Goal: Information Seeking & Learning: Find specific fact

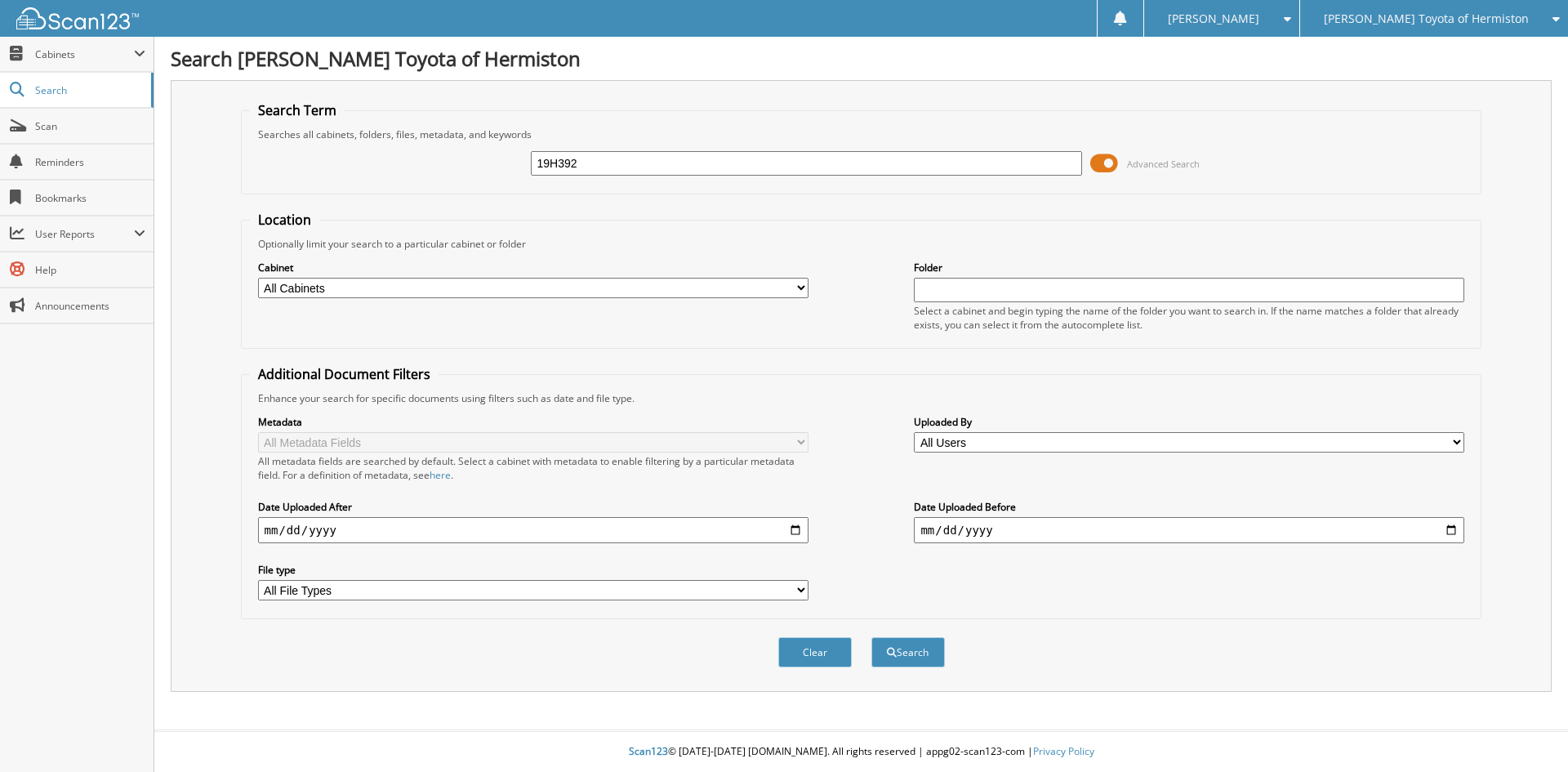
type input "19H392"
click at [871, 637] on button "Search" at bounding box center [908, 652] width 74 height 30
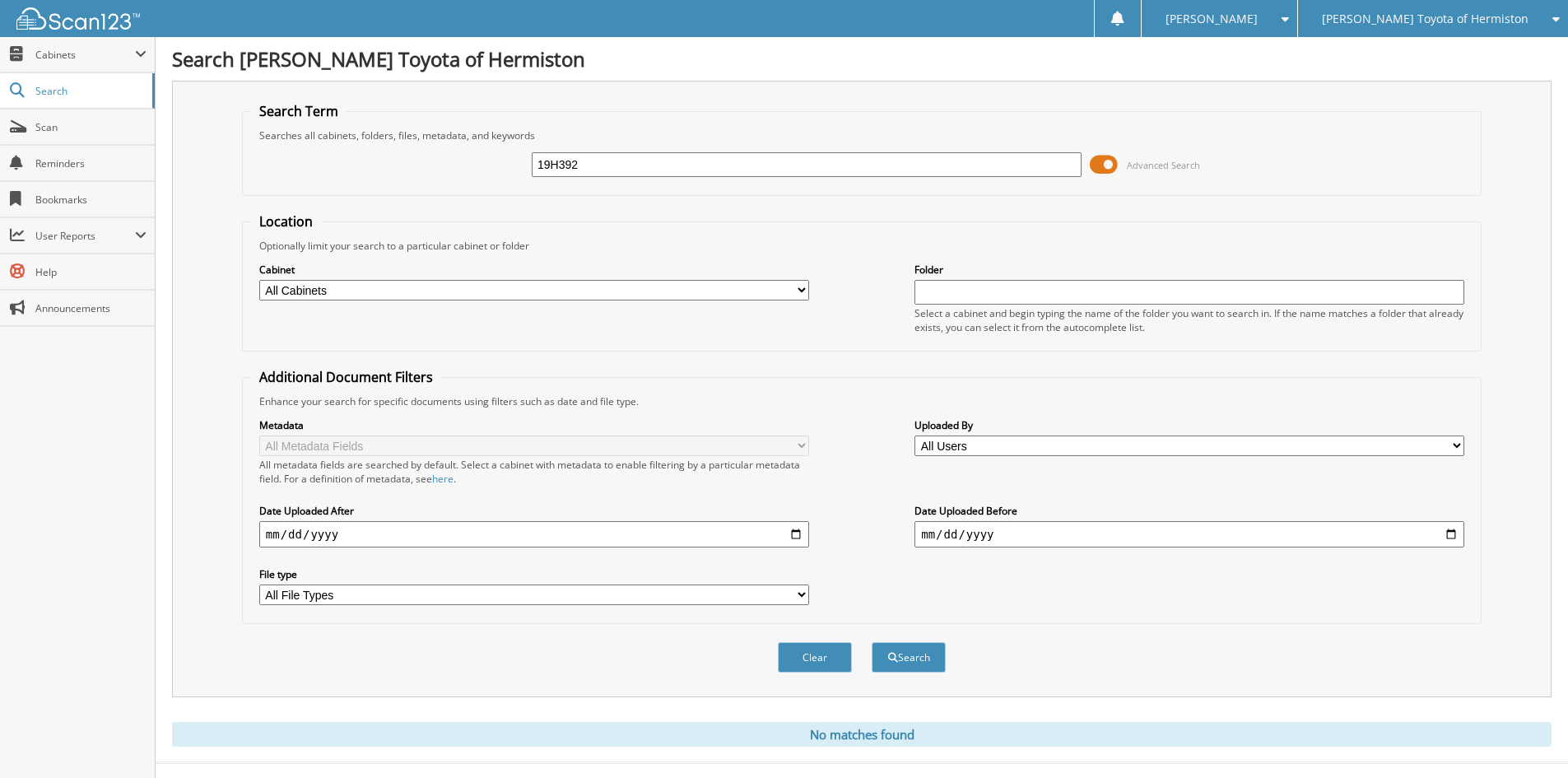
click at [1111, 163] on span at bounding box center [1103, 165] width 28 height 24
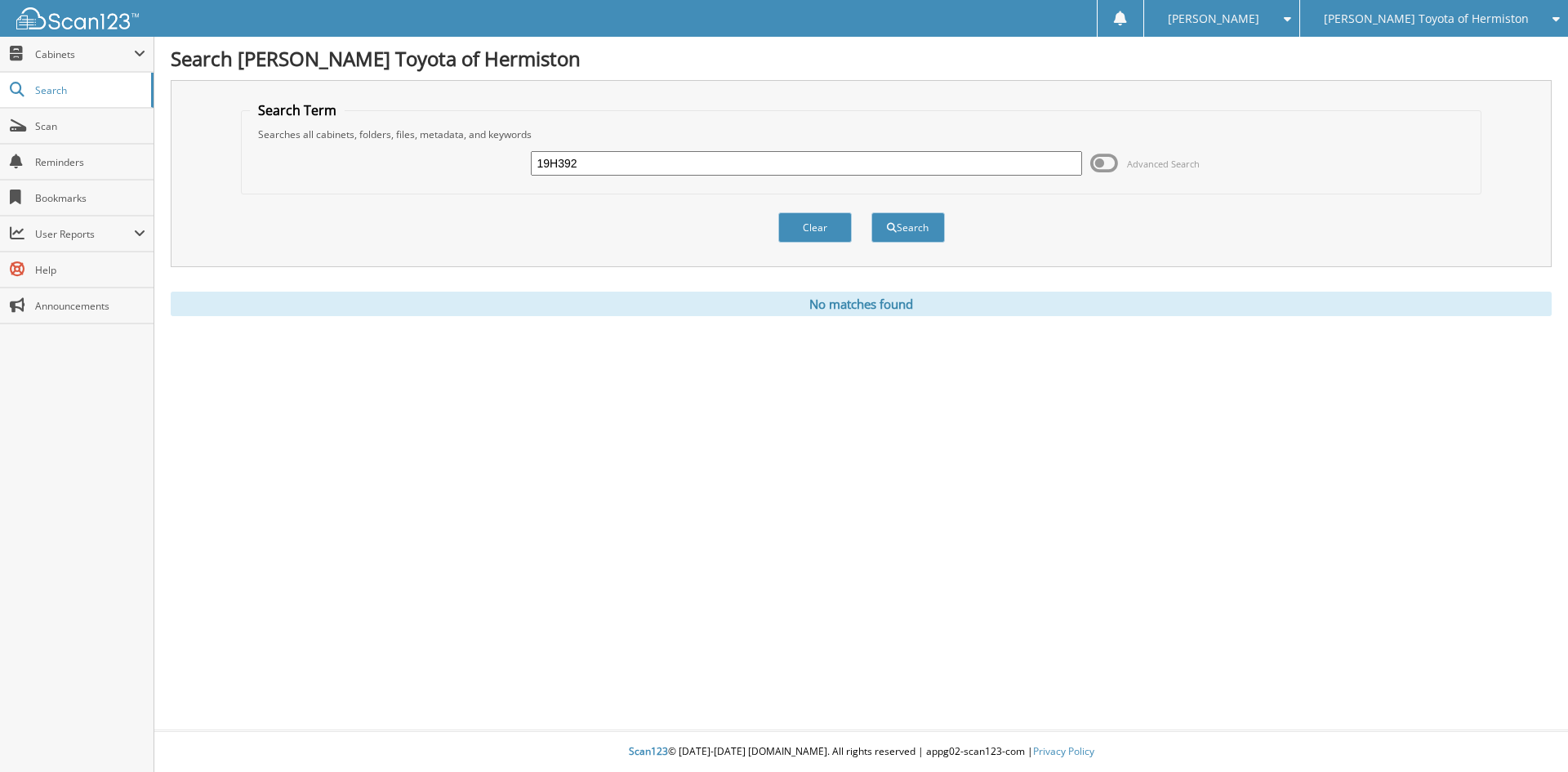
drag, startPoint x: 659, startPoint y: 157, endPoint x: 474, endPoint y: 164, distance: 185.1
click at [474, 163] on div "19H392 Advanced Search" at bounding box center [862, 163] width 1224 height 44
type input "078579"
click at [871, 212] on button "Search" at bounding box center [908, 227] width 74 height 30
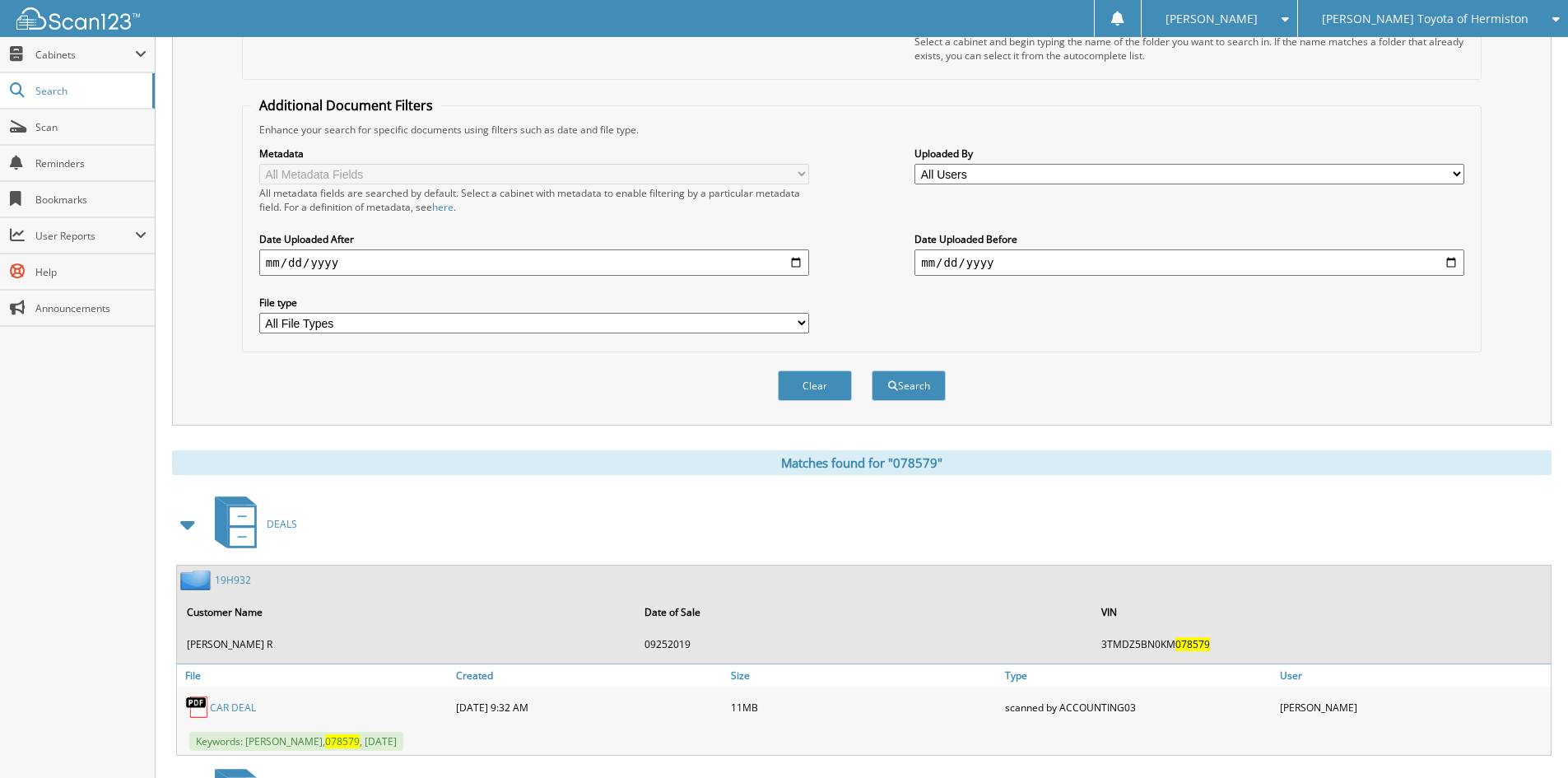
scroll to position [329, 0]
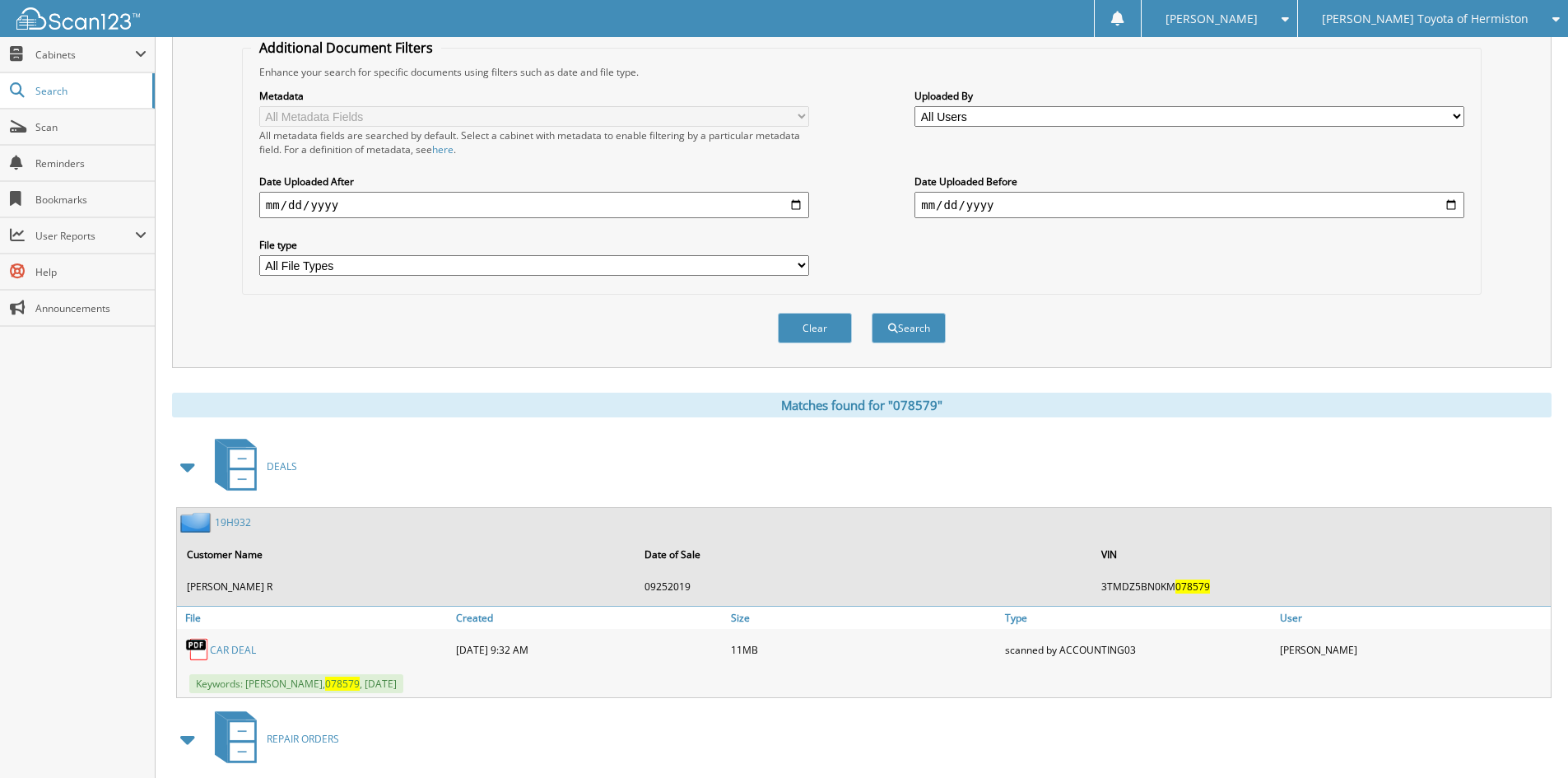
click at [70, 7] on img at bounding box center [78, 17] width 124 height 22
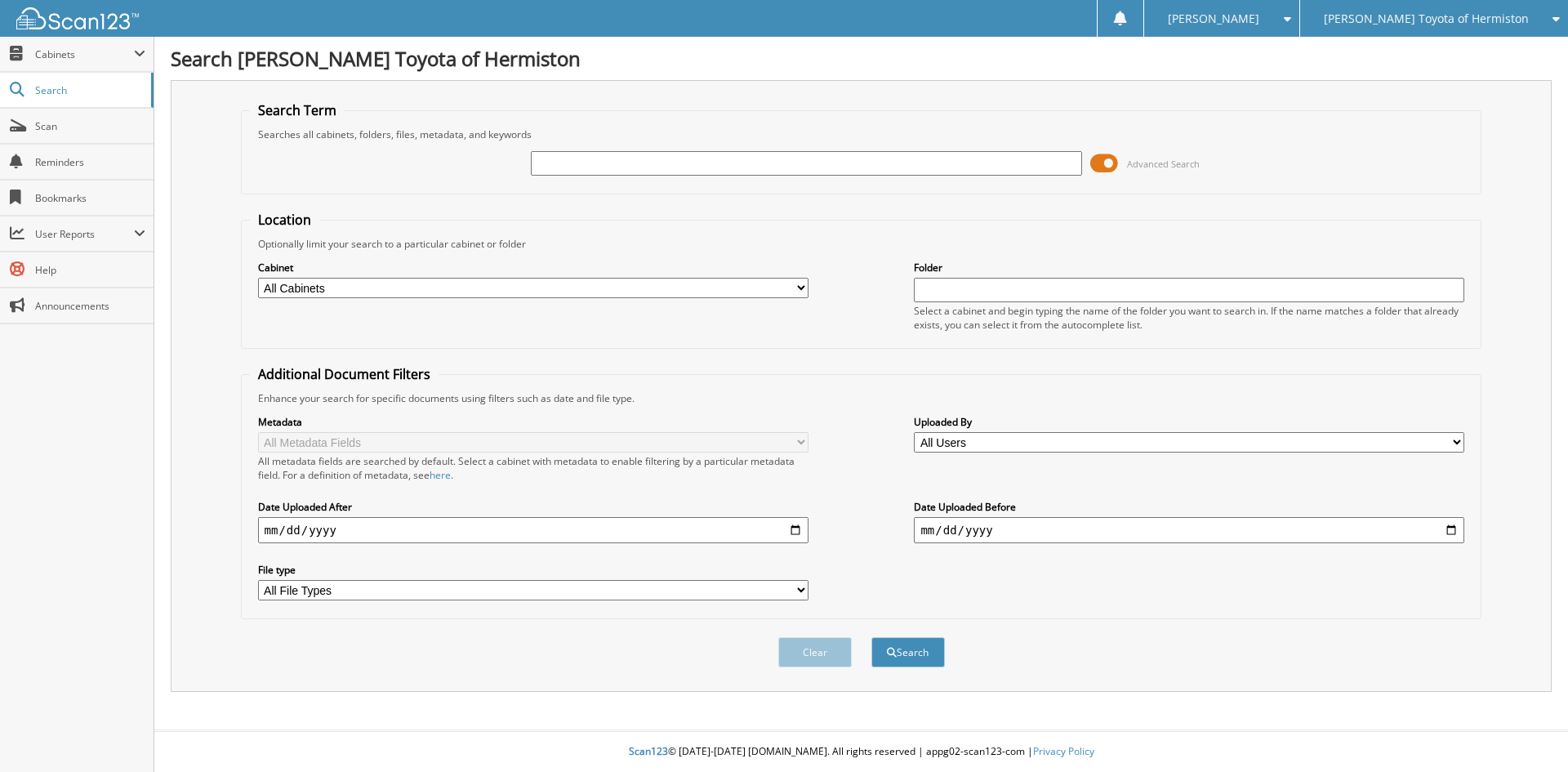
drag, startPoint x: 653, startPoint y: 156, endPoint x: 678, endPoint y: 149, distance: 26.0
click at [653, 157] on input "text" at bounding box center [806, 164] width 550 height 24
type input "25H823"
click at [871, 637] on button "Search" at bounding box center [908, 652] width 74 height 30
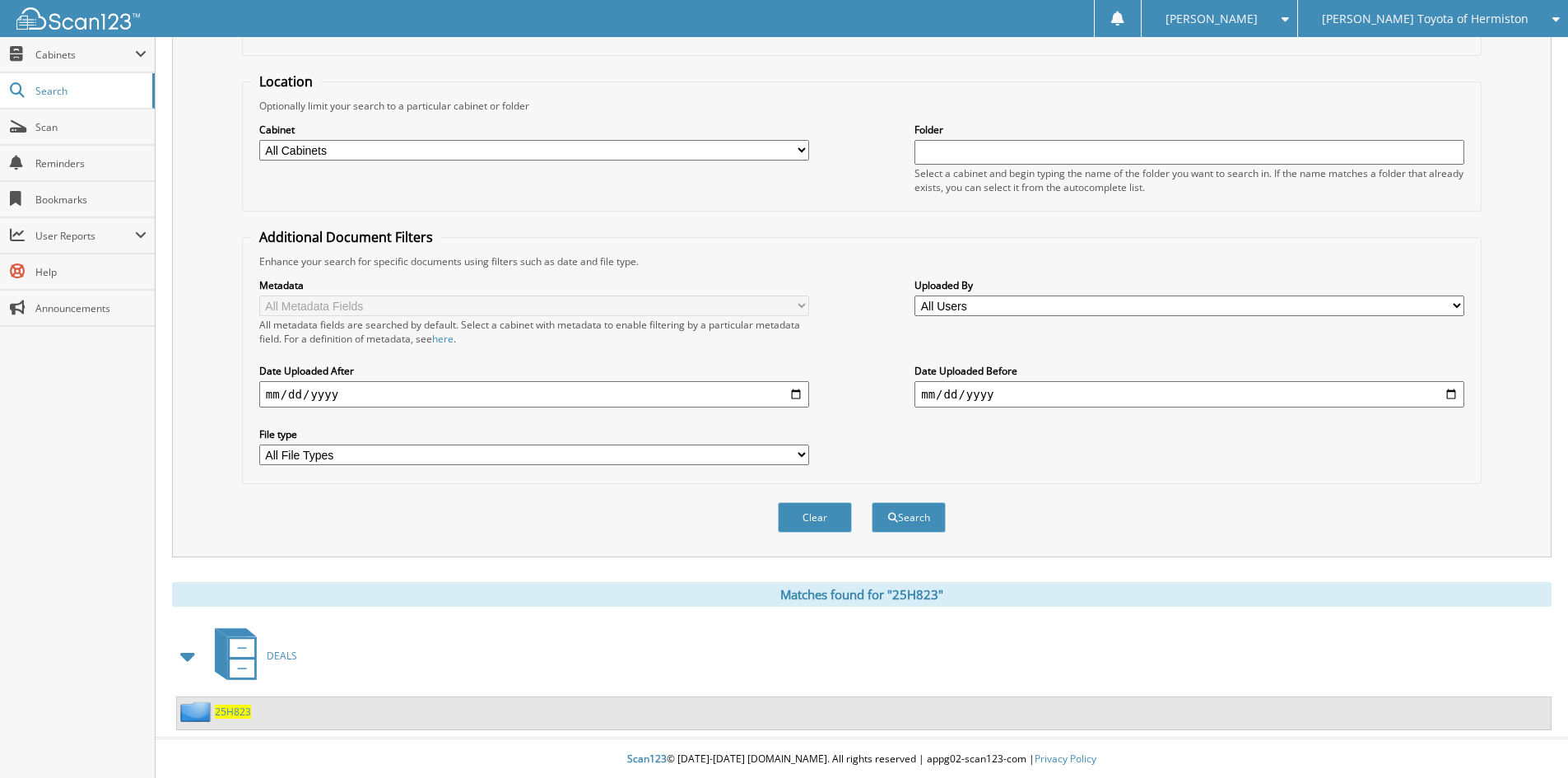
scroll to position [142, 0]
click at [235, 707] on span "25H823" at bounding box center [233, 710] width 37 height 14
